Goal: Information Seeking & Learning: Learn about a topic

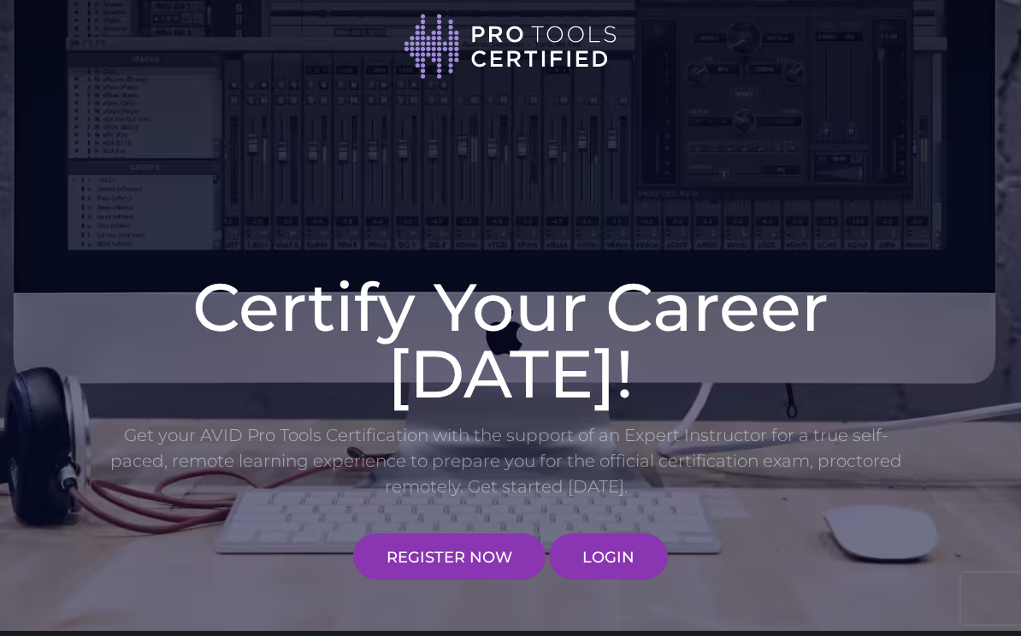
scroll to position [223, 0]
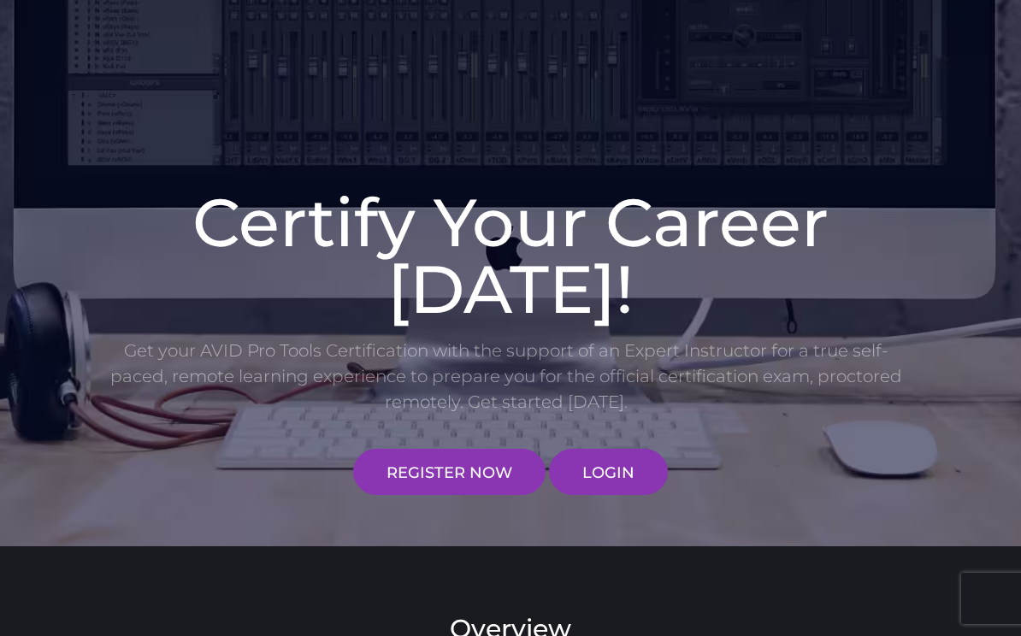
click at [485, 470] on link "REGISTER NOW" at bounding box center [449, 472] width 192 height 46
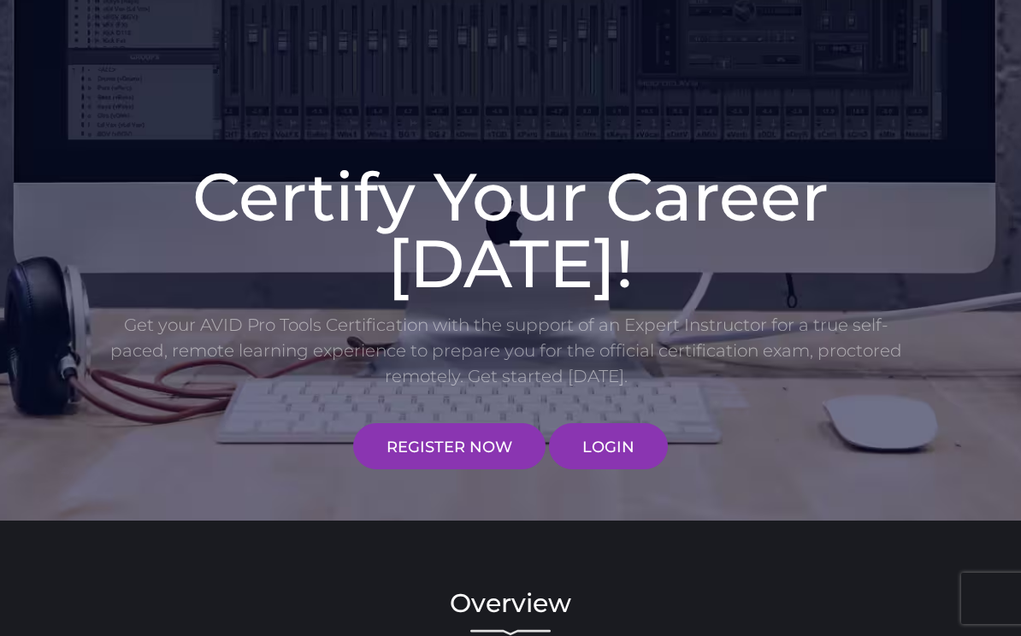
click at [609, 458] on link "LOGIN" at bounding box center [608, 446] width 119 height 46
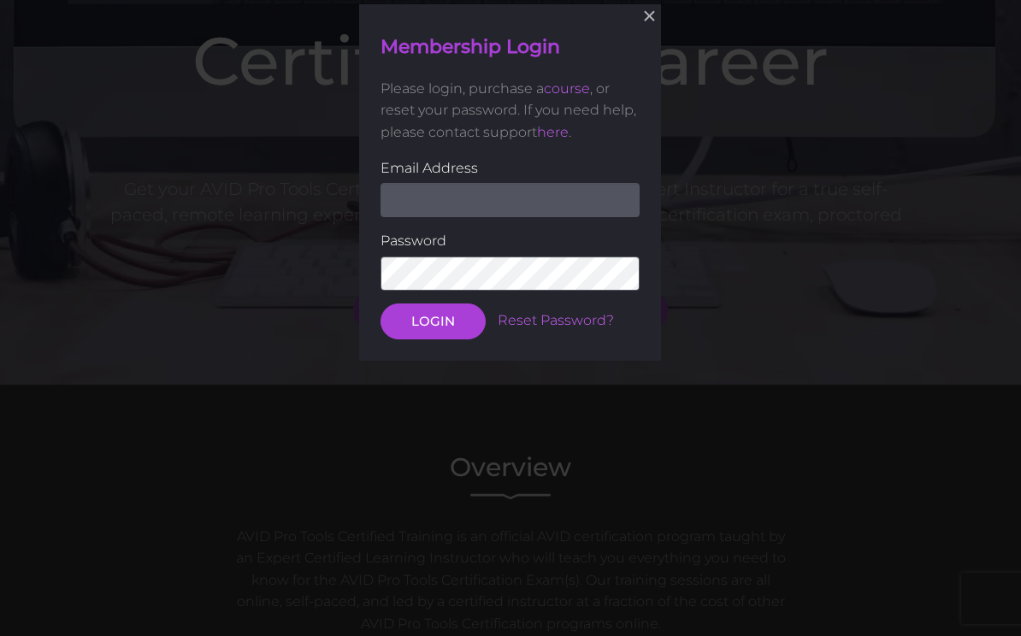
scroll to position [386, 0]
click at [541, 185] on input "email" at bounding box center [510, 199] width 259 height 34
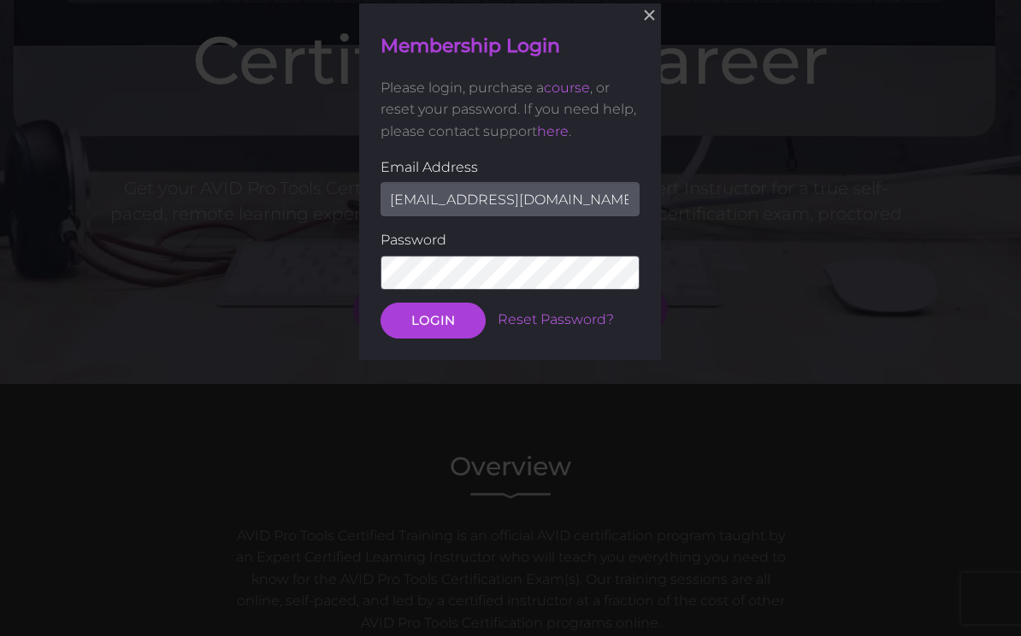
type input "robrecords@icloud.com"
click at [433, 318] on button "LOGIN" at bounding box center [433, 320] width 105 height 36
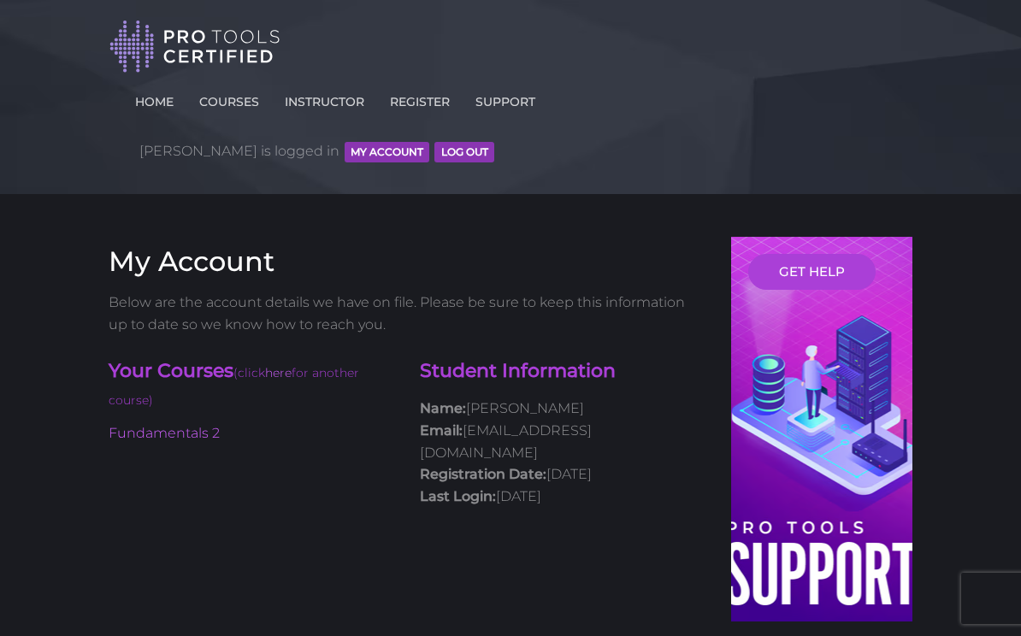
click at [259, 106] on link "COURSES" at bounding box center [229, 98] width 68 height 27
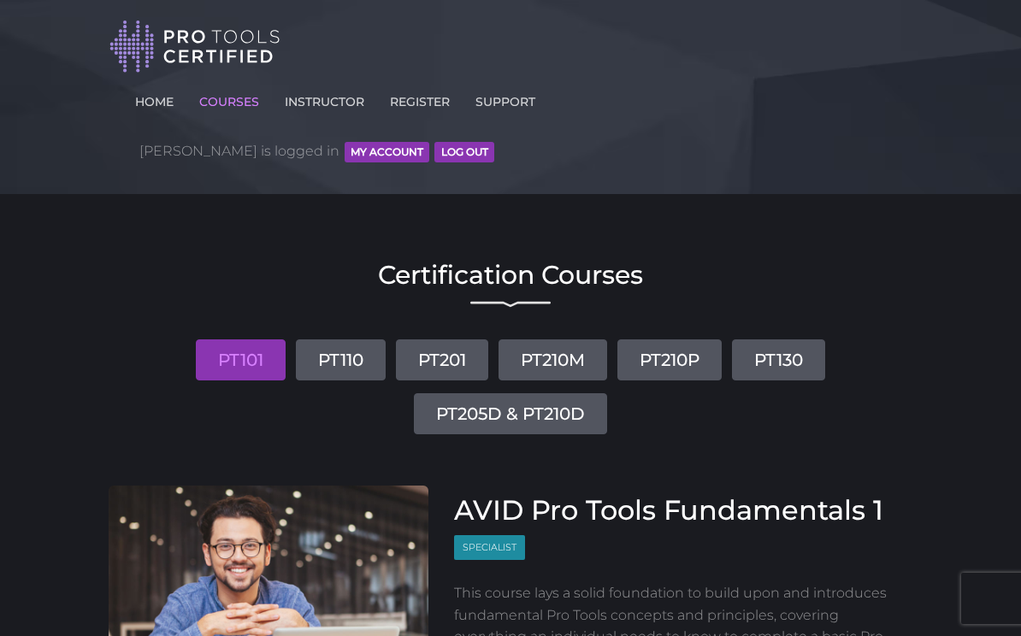
click at [459, 340] on link "PT201" at bounding box center [442, 360] width 92 height 41
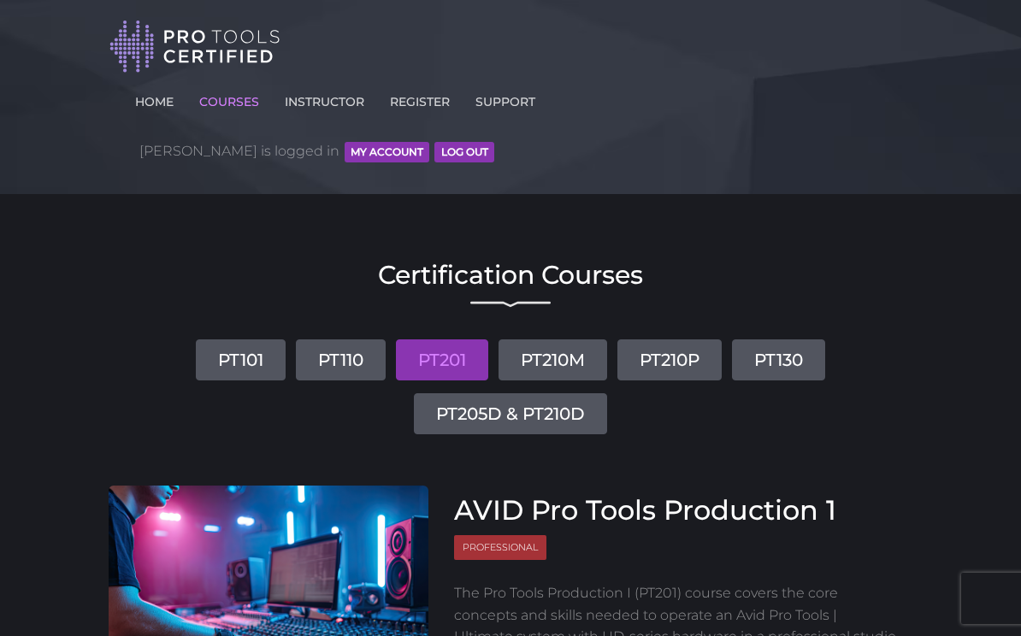
click at [565, 340] on link "PT210M" at bounding box center [553, 360] width 109 height 41
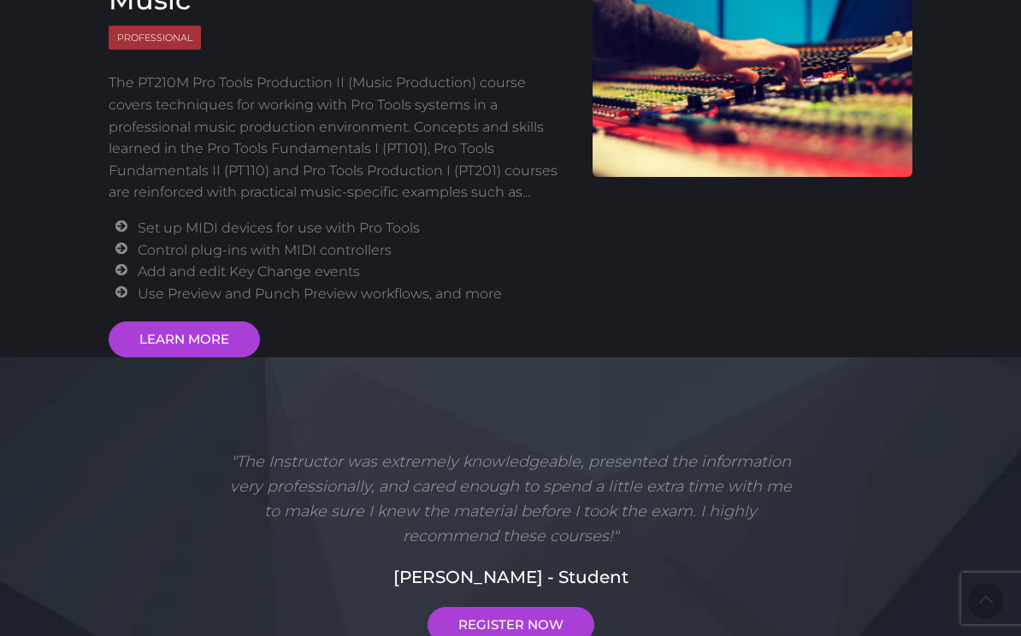
scroll to position [536, 0]
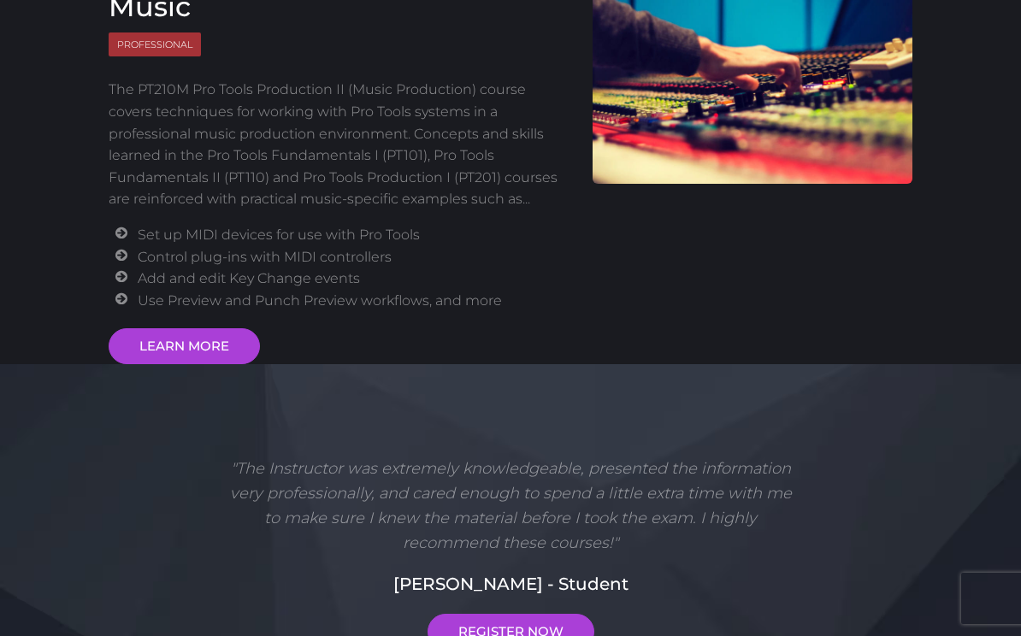
click at [216, 328] on link "LEARN MORE" at bounding box center [184, 346] width 151 height 36
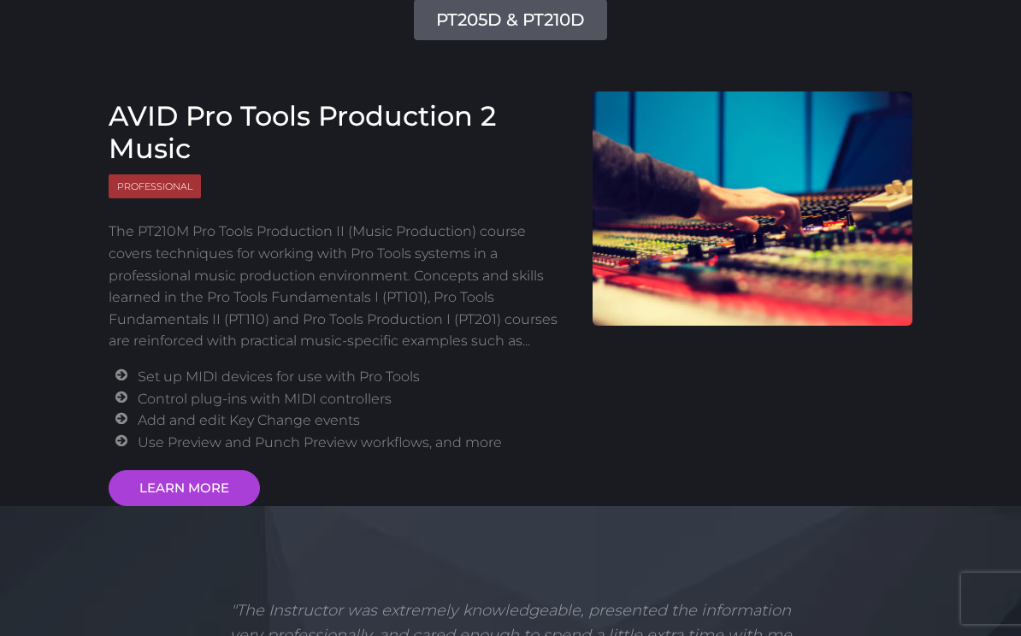
scroll to position [0, 0]
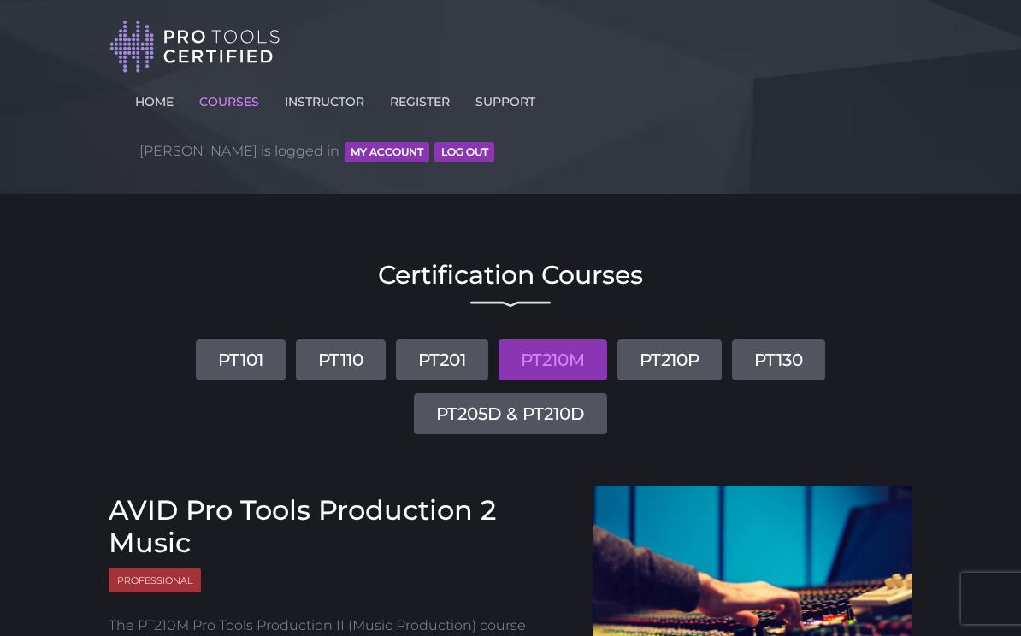
click at [462, 340] on link "PT201" at bounding box center [442, 360] width 92 height 41
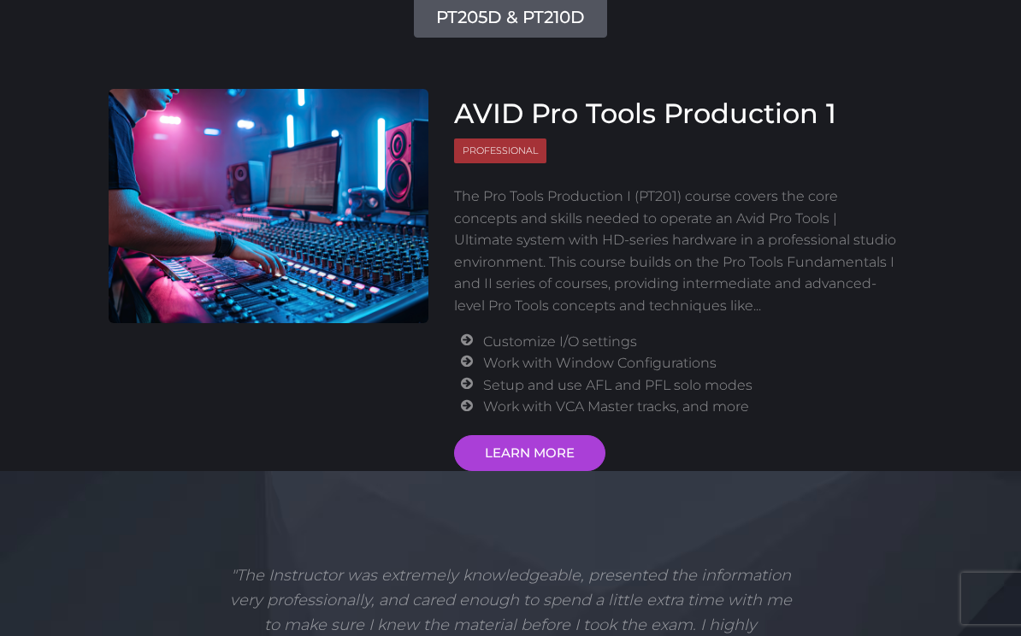
scroll to position [424, 0]
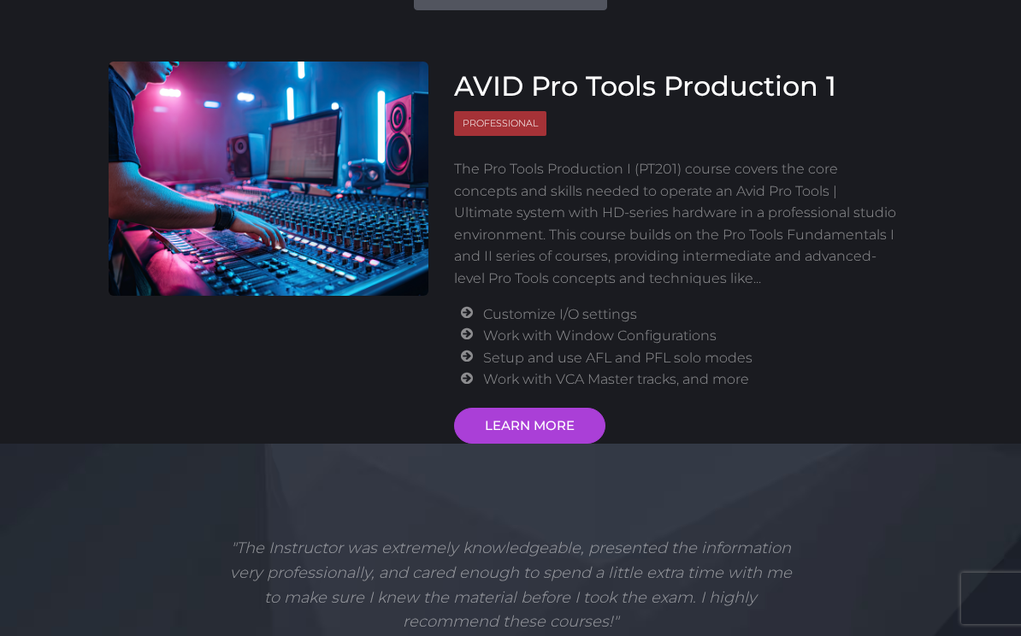
click at [565, 408] on link "LEARN MORE" at bounding box center [529, 426] width 151 height 36
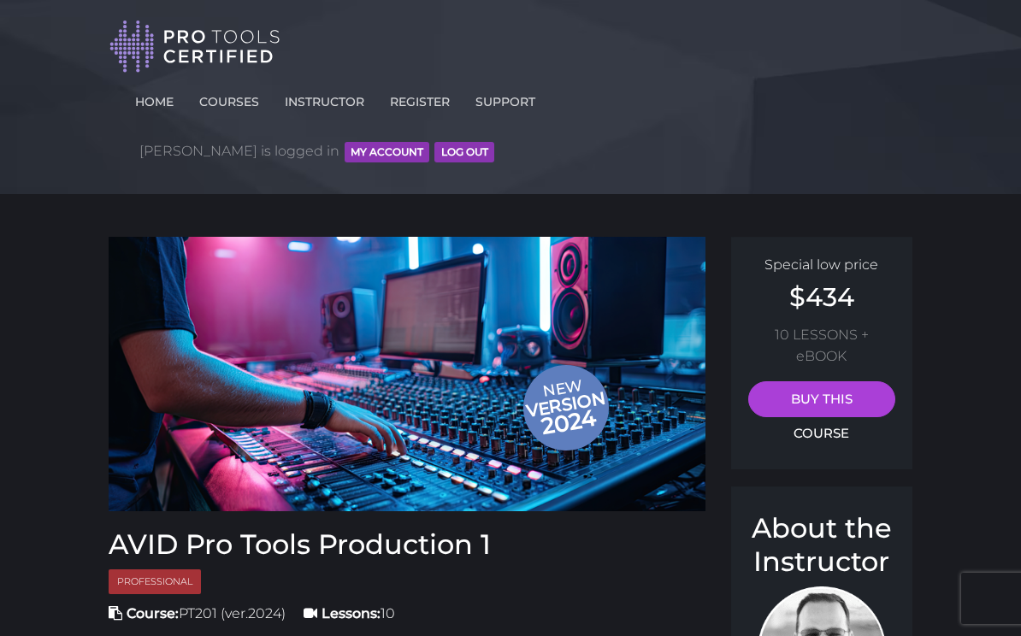
click at [263, 102] on link "COURSES" at bounding box center [229, 98] width 68 height 27
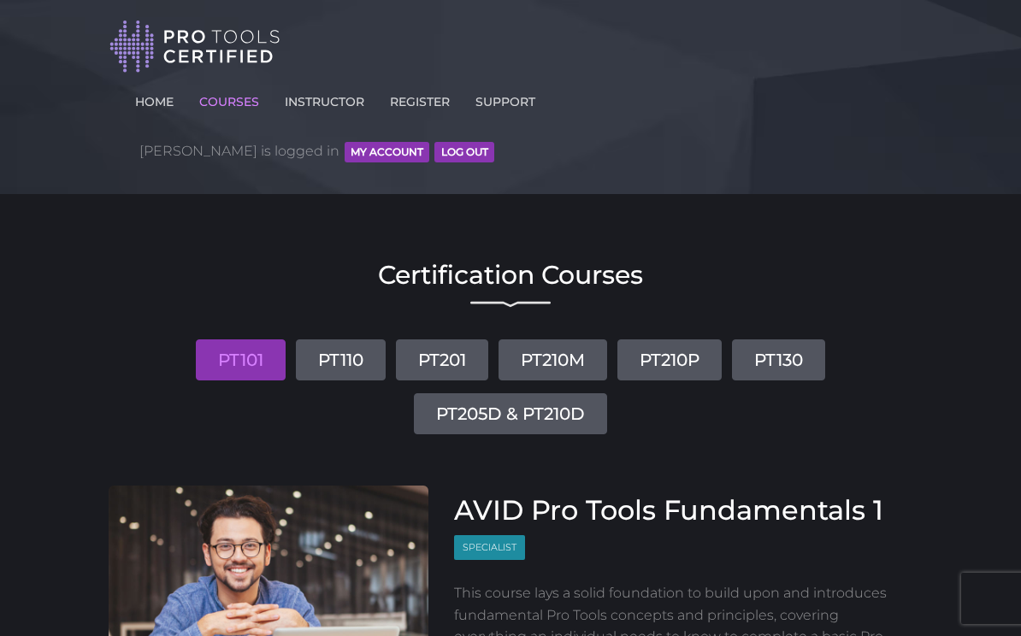
click at [571, 394] on link "PT205D & PT210D" at bounding box center [510, 414] width 193 height 41
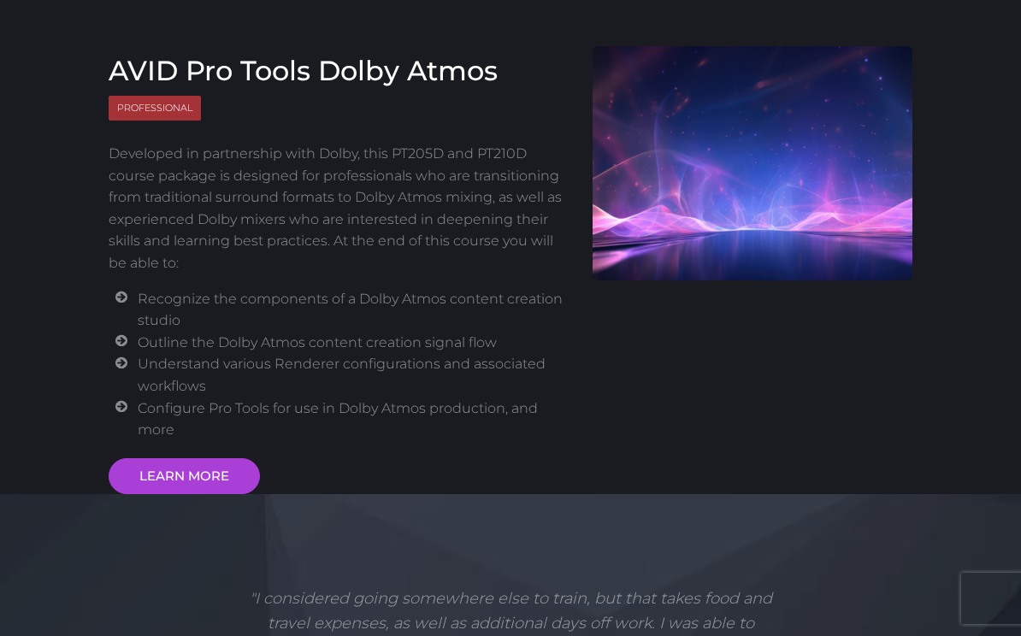
scroll to position [561, 0]
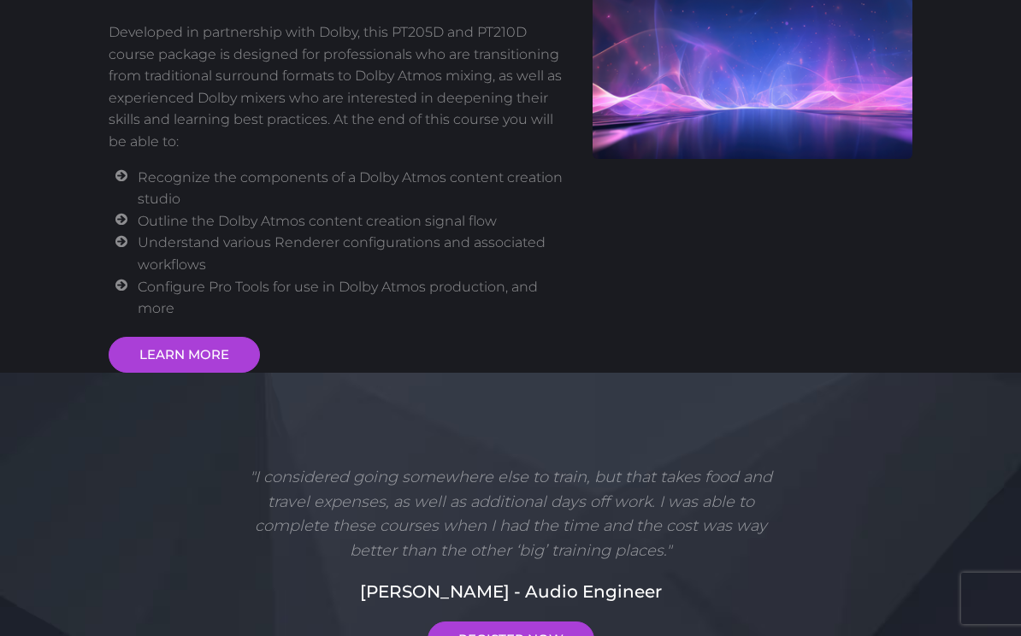
click at [188, 337] on link "LEARN MORE" at bounding box center [184, 355] width 151 height 36
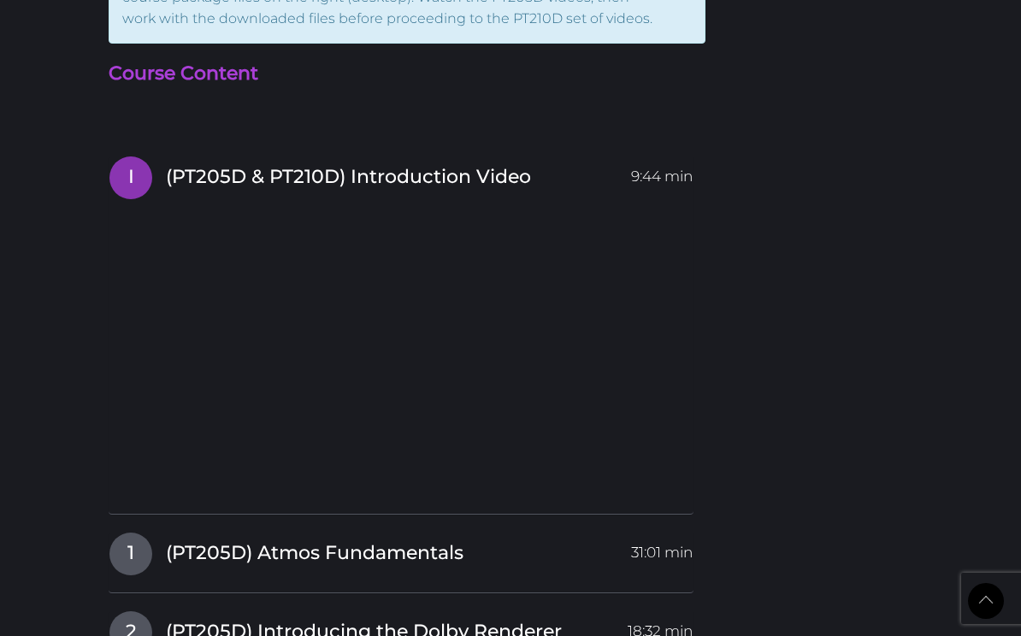
scroll to position [2709, 0]
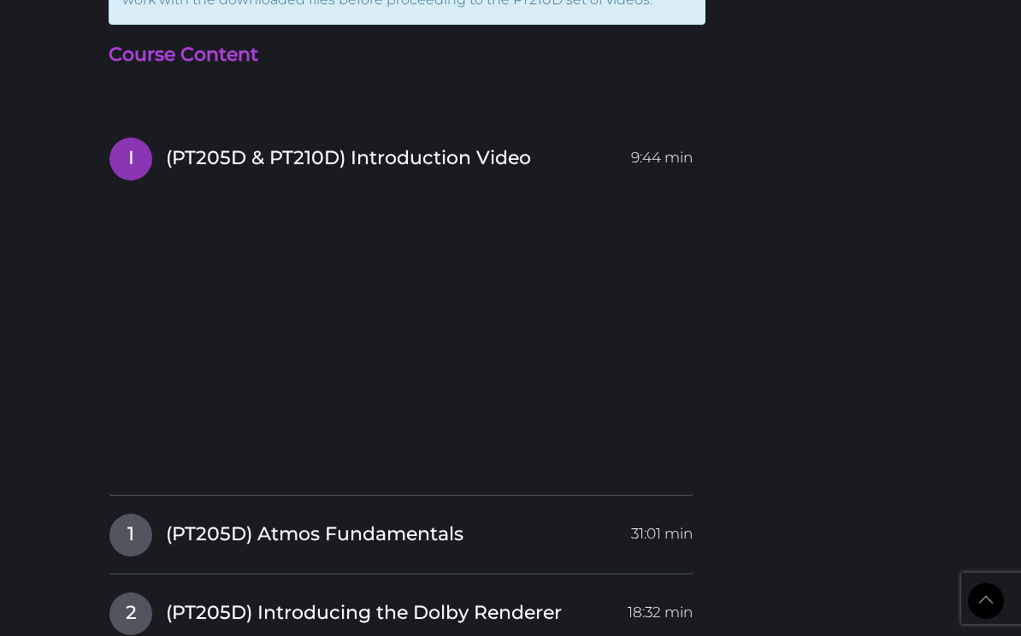
click at [592, 513] on link "1 (PT205D) Atmos Fundamentals 31:01 min" at bounding box center [401, 531] width 585 height 36
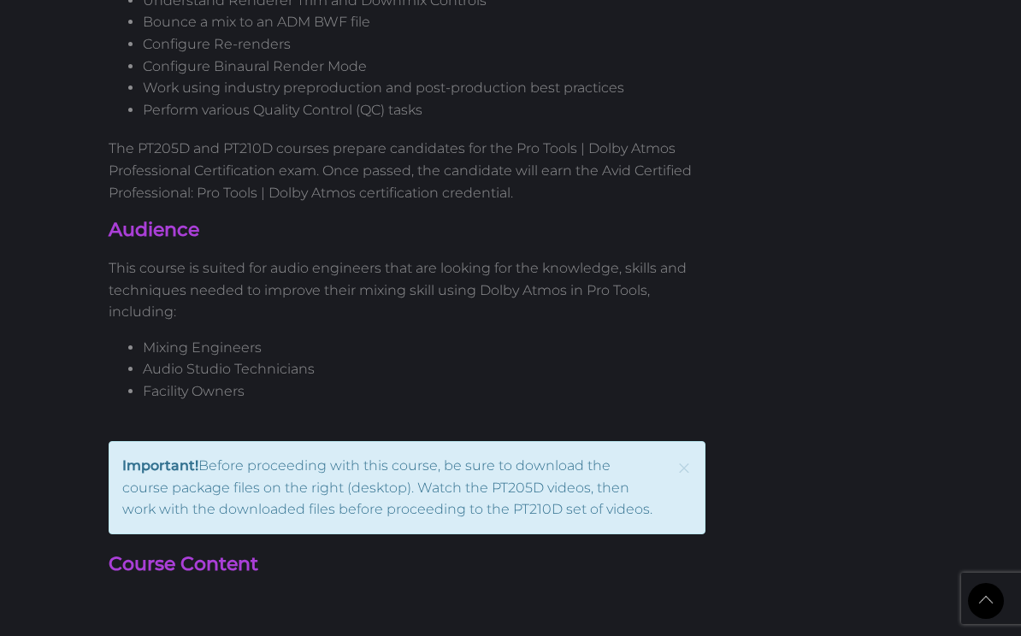
scroll to position [2195, 0]
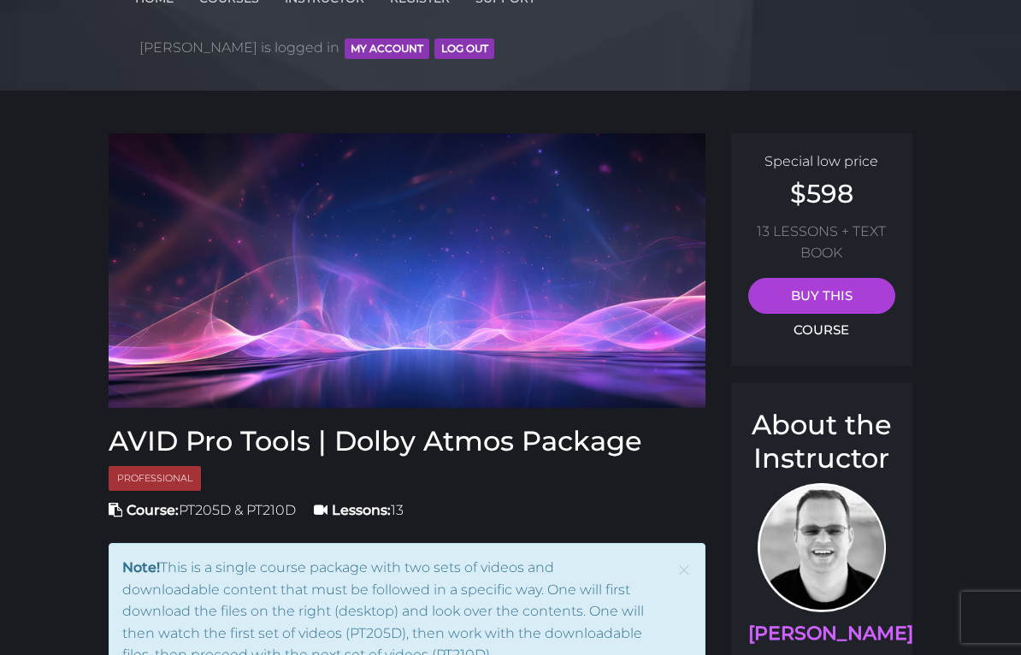
scroll to position [0, 0]
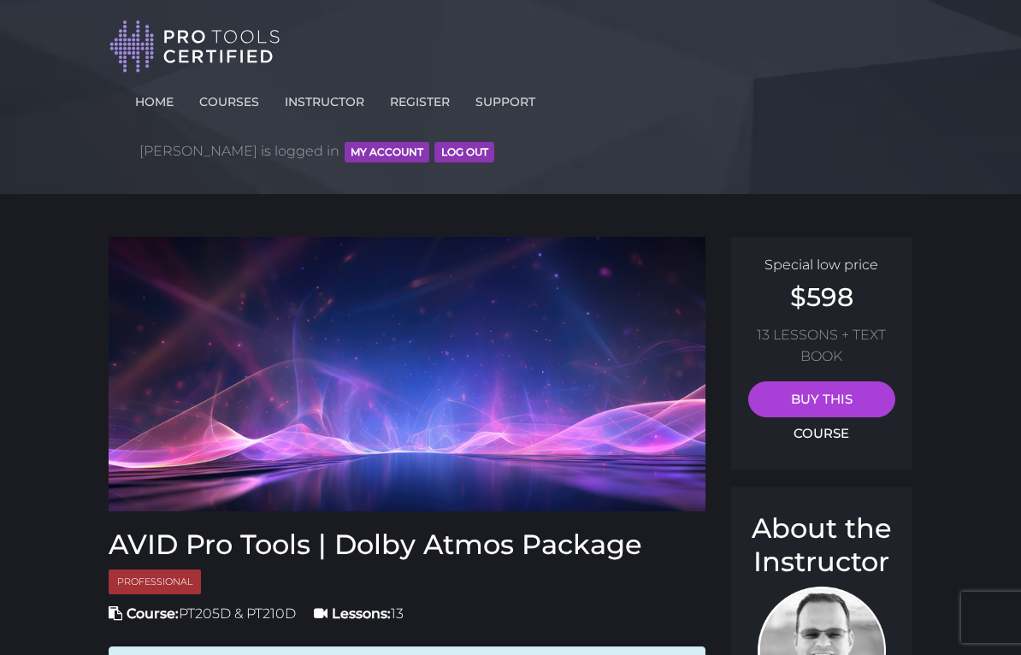
click at [164, 104] on link "HOME" at bounding box center [154, 98] width 47 height 27
click at [178, 98] on link "HOME" at bounding box center [154, 98] width 47 height 27
